Goal: Task Accomplishment & Management: Manage account settings

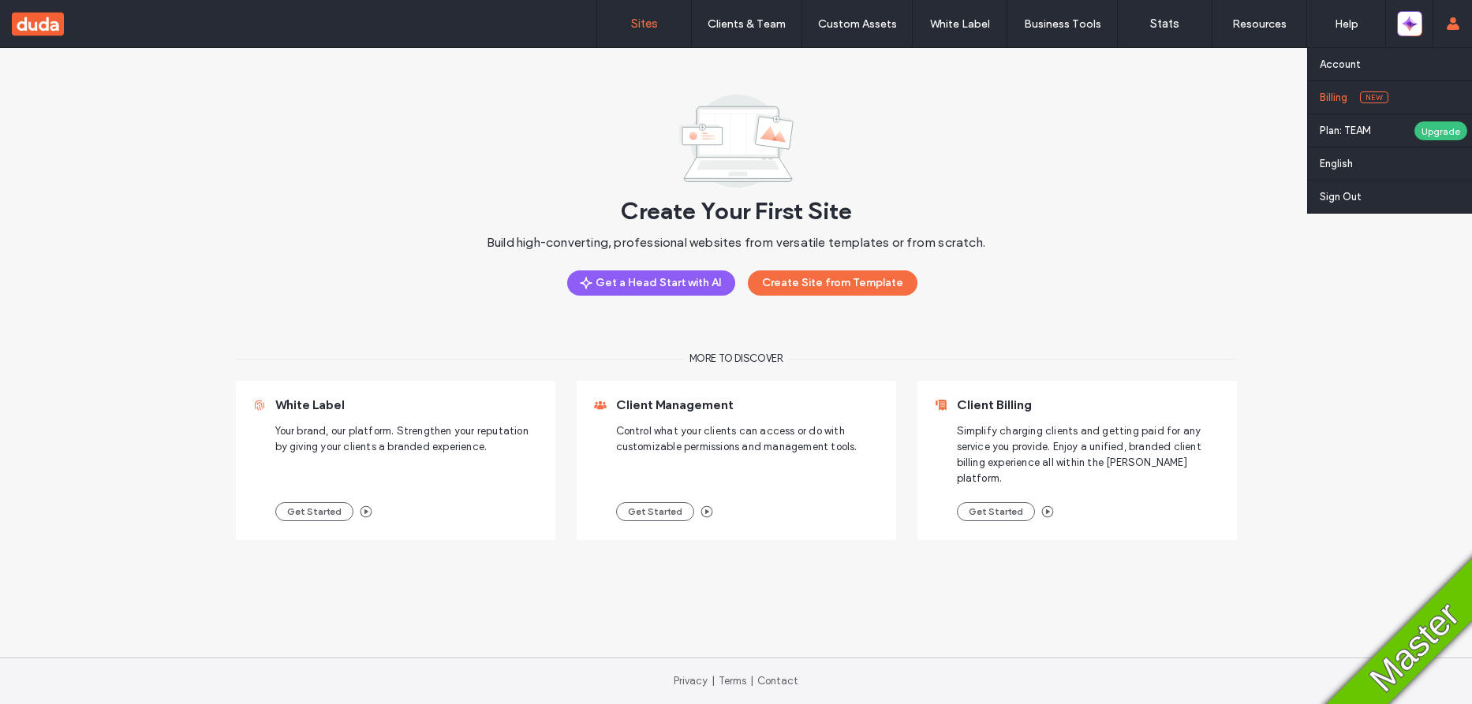
click at [1335, 103] on link "Billing New" at bounding box center [1396, 97] width 152 height 32
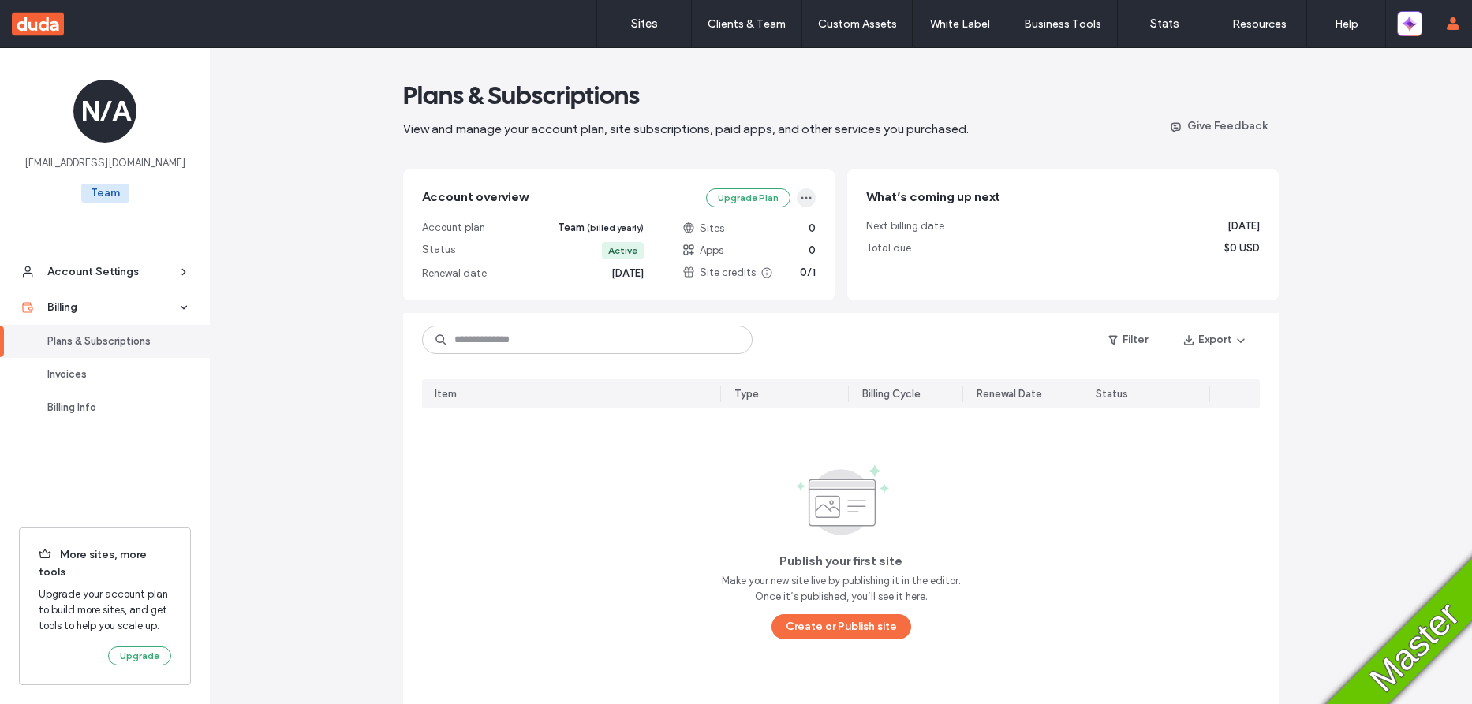
click at [801, 197] on use "button" at bounding box center [806, 198] width 10 height 2
click at [770, 230] on div "Change Plan" at bounding box center [739, 236] width 140 height 30
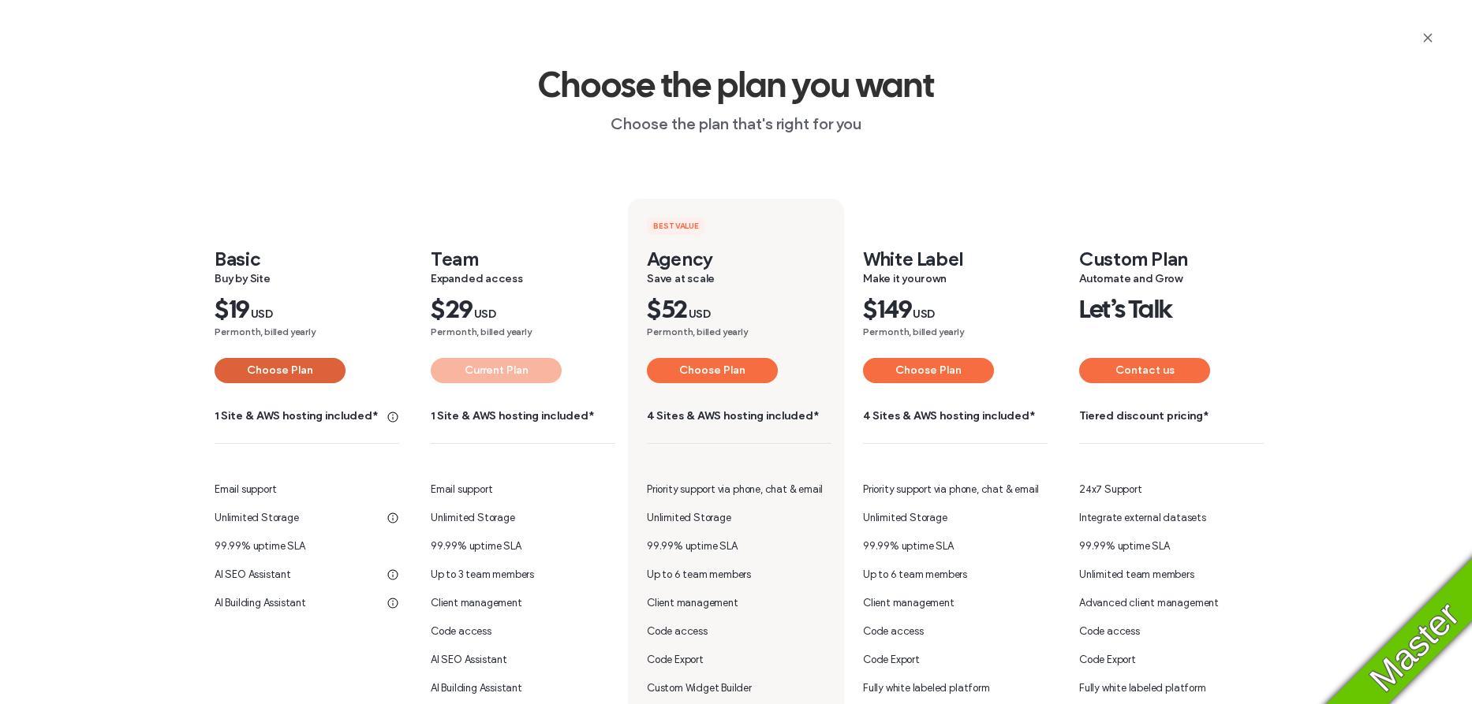
click at [258, 367] on button "Choose Plan" at bounding box center [280, 370] width 131 height 25
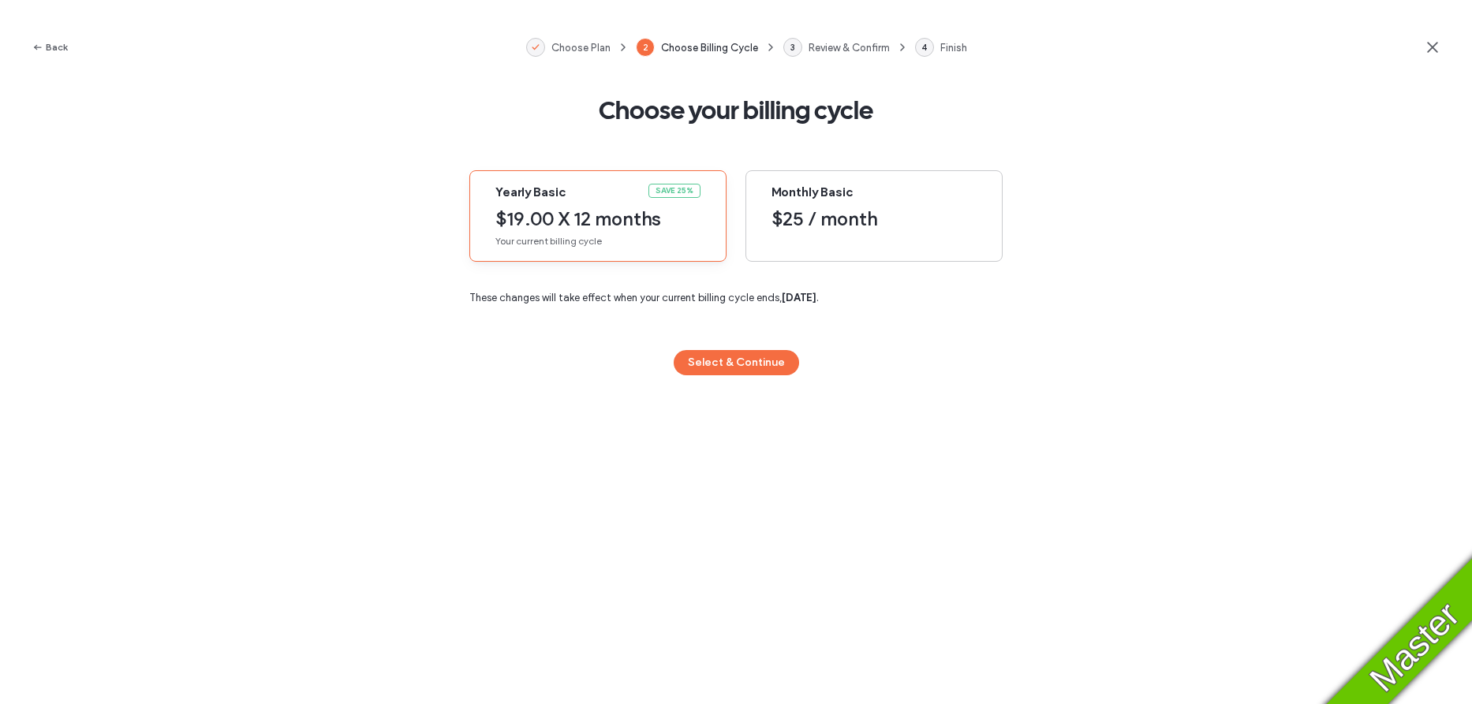
click at [827, 219] on span "$25 / month" at bounding box center [873, 219] width 205 height 24
click at [742, 364] on button "Select & Continue" at bounding box center [736, 362] width 125 height 25
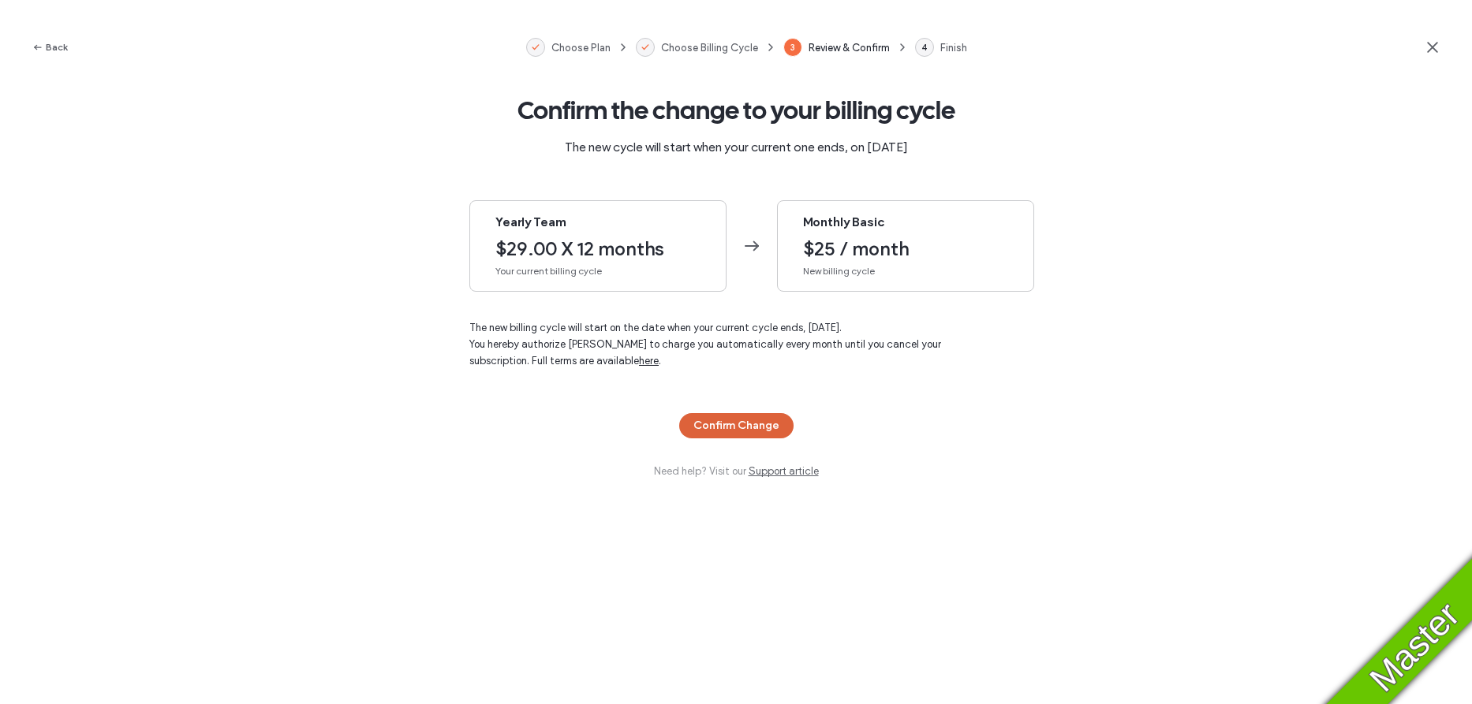
click at [731, 424] on button "Confirm Change" at bounding box center [736, 425] width 114 height 25
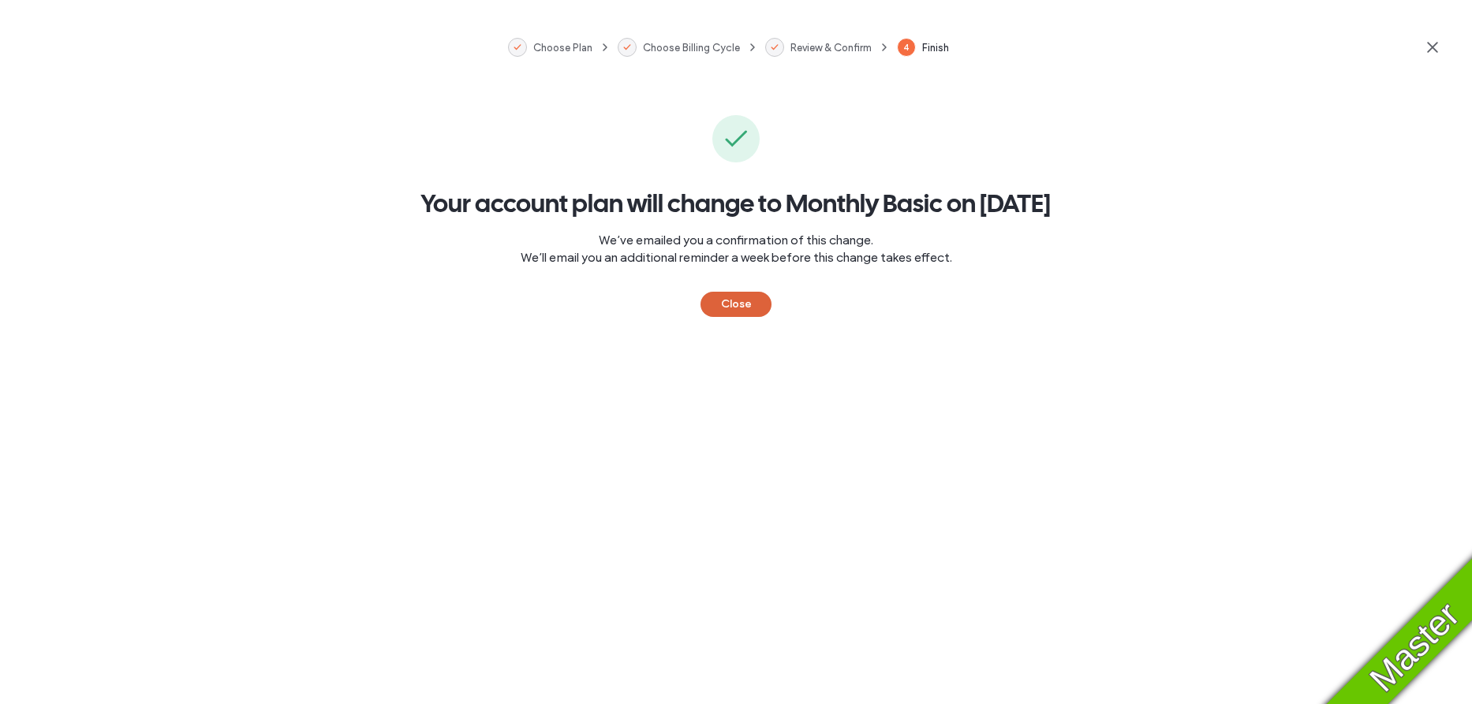
click at [735, 317] on button "Close" at bounding box center [735, 304] width 71 height 25
